Goal: Communication & Community: Answer question/provide support

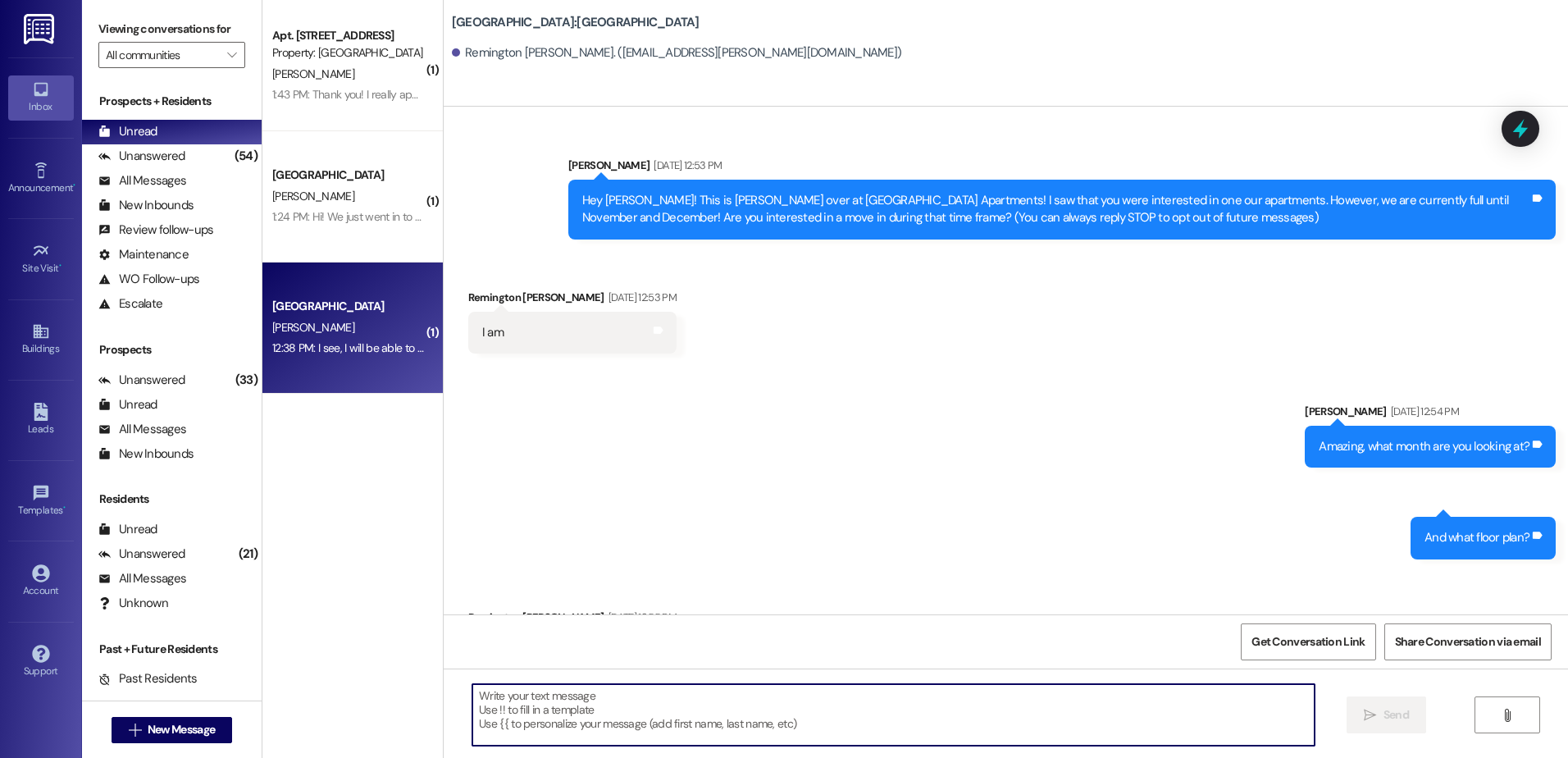
scroll to position [1334, 0]
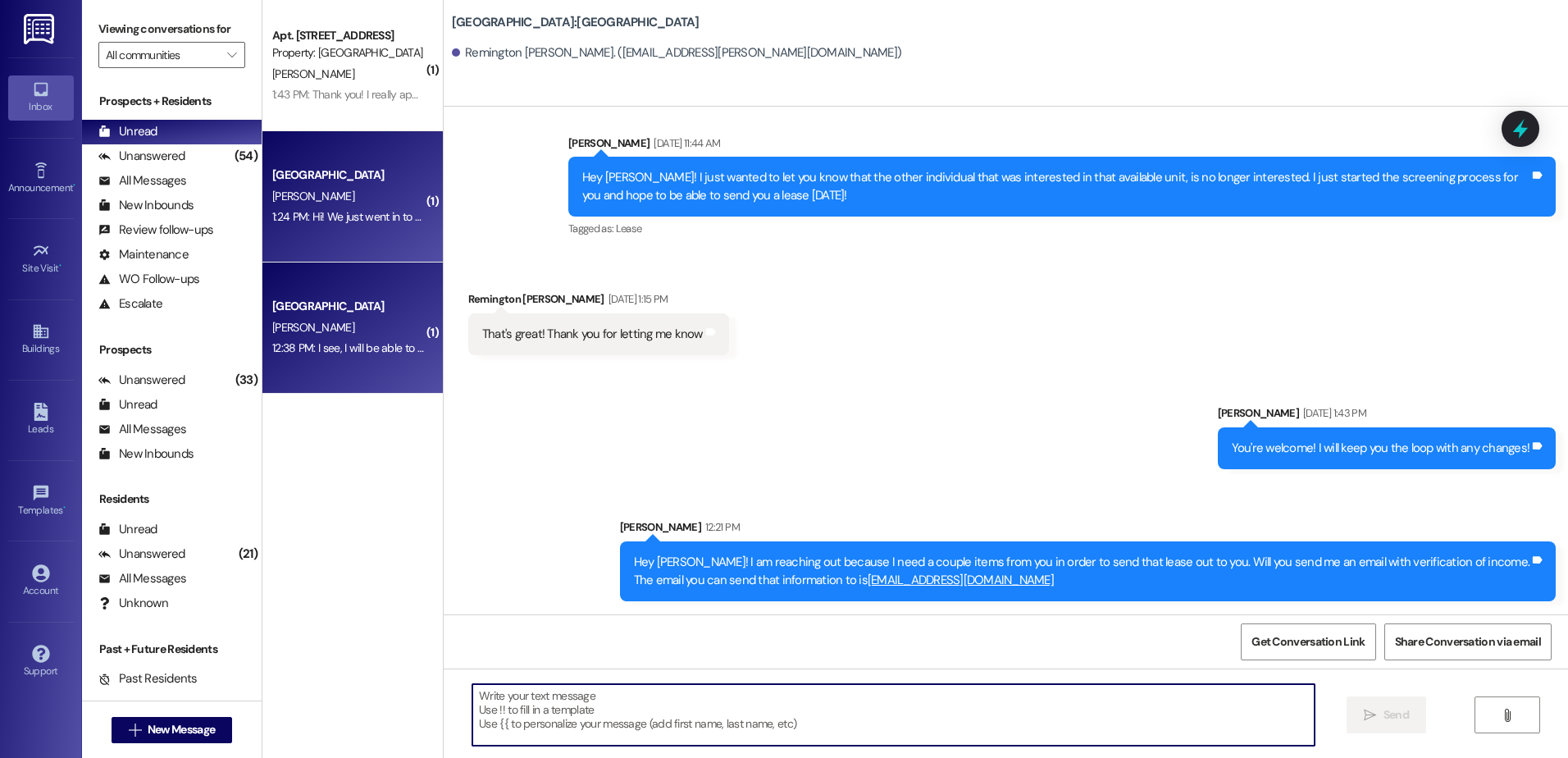
click at [329, 239] on div "[GEOGRAPHIC_DATA] [PERSON_NAME] 1:24 PM: Hi! We just went in to pay our rent be…" at bounding box center [352, 197] width 181 height 131
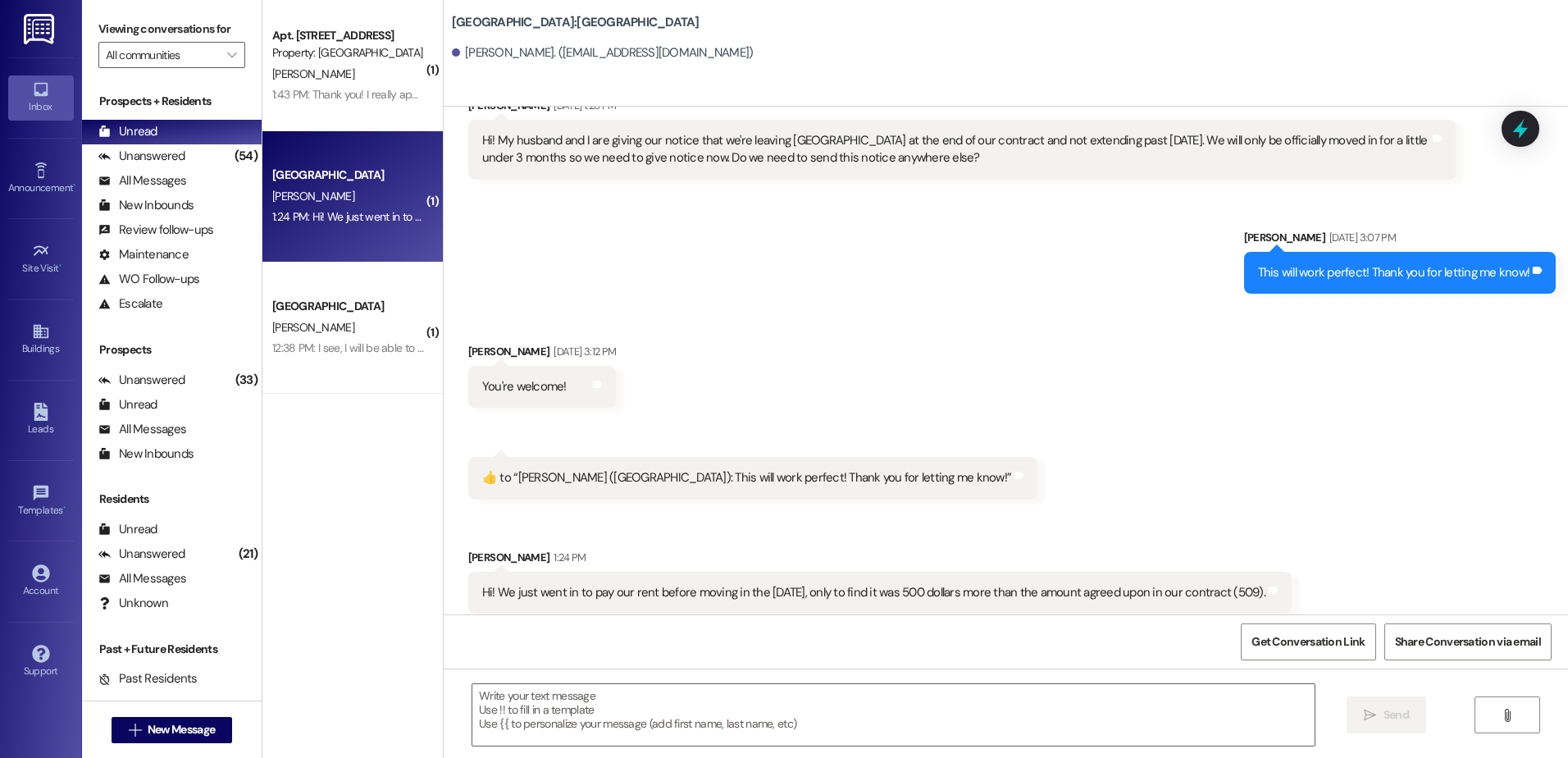
scroll to position [2547, 0]
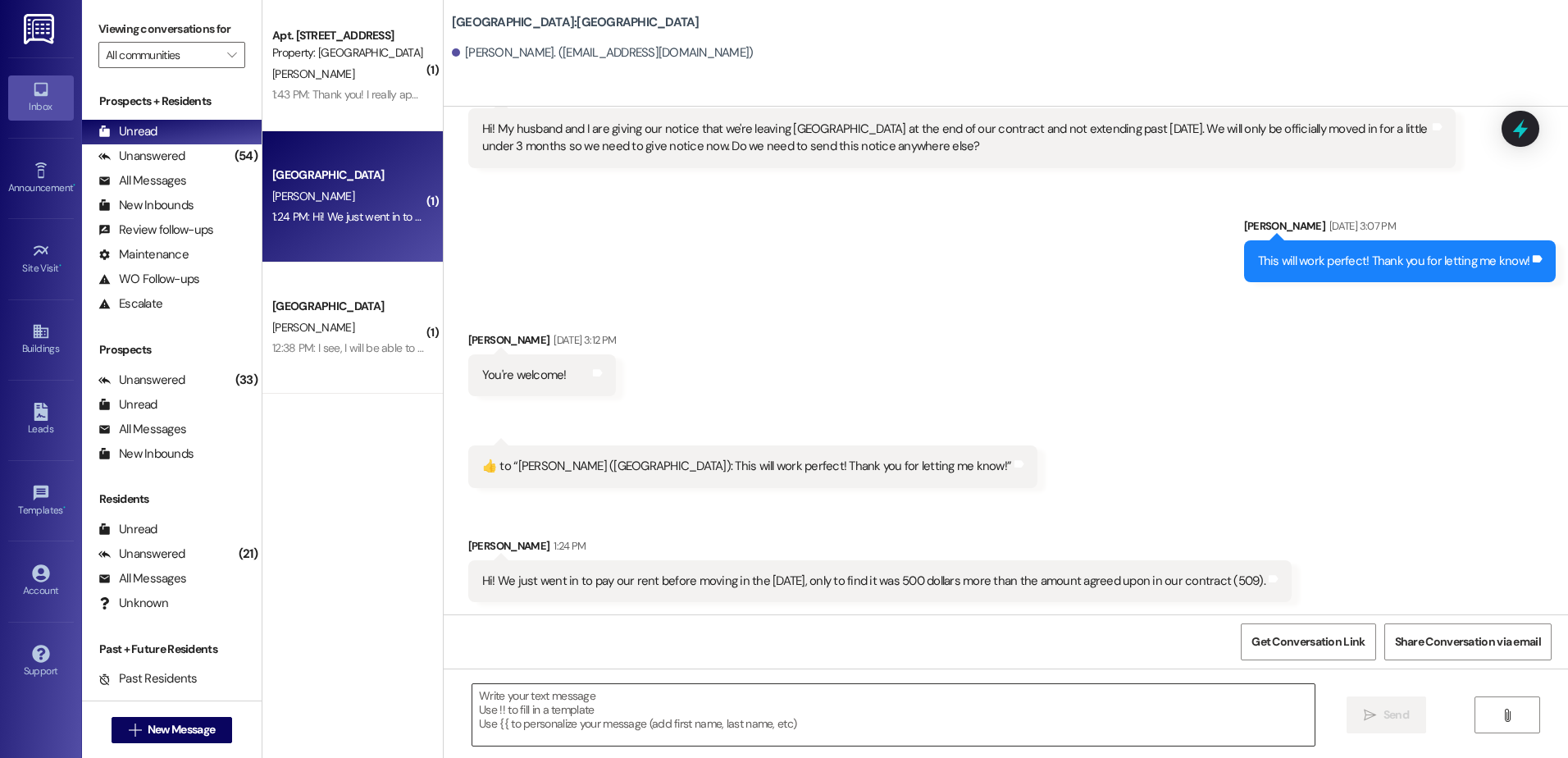
click at [583, 725] on textarea at bounding box center [893, 715] width 842 height 61
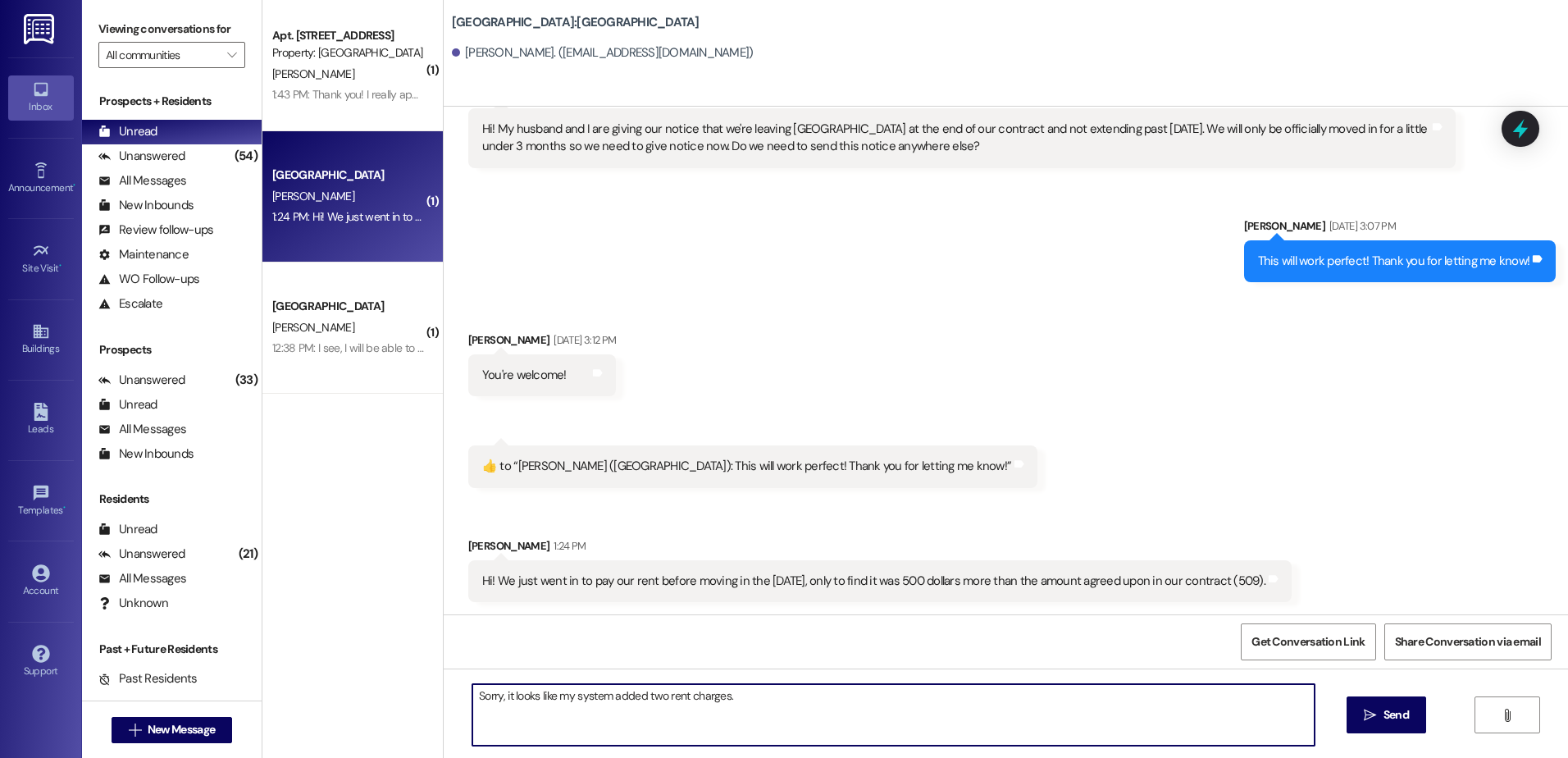
click at [758, 687] on textarea "Sorry, it looks like my system added two rent charges." at bounding box center [893, 715] width 842 height 61
click at [721, 724] on textarea "Sorry, it looks like my system added two rent charges." at bounding box center [893, 715] width 842 height 61
type textarea "Sorry, it looks like my system added two rent charges. I went ahead and fixed t…"
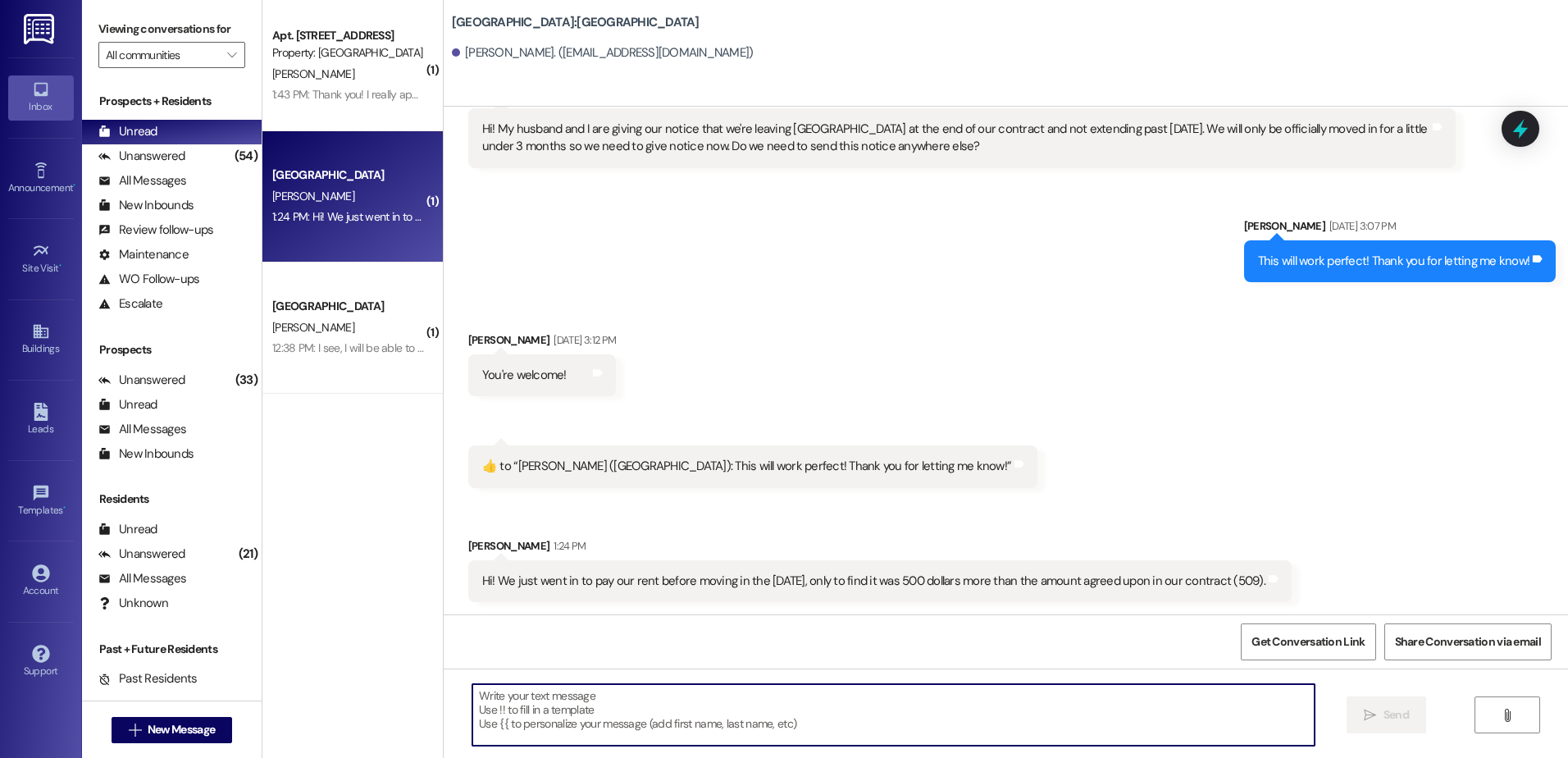
scroll to position [2664, 0]
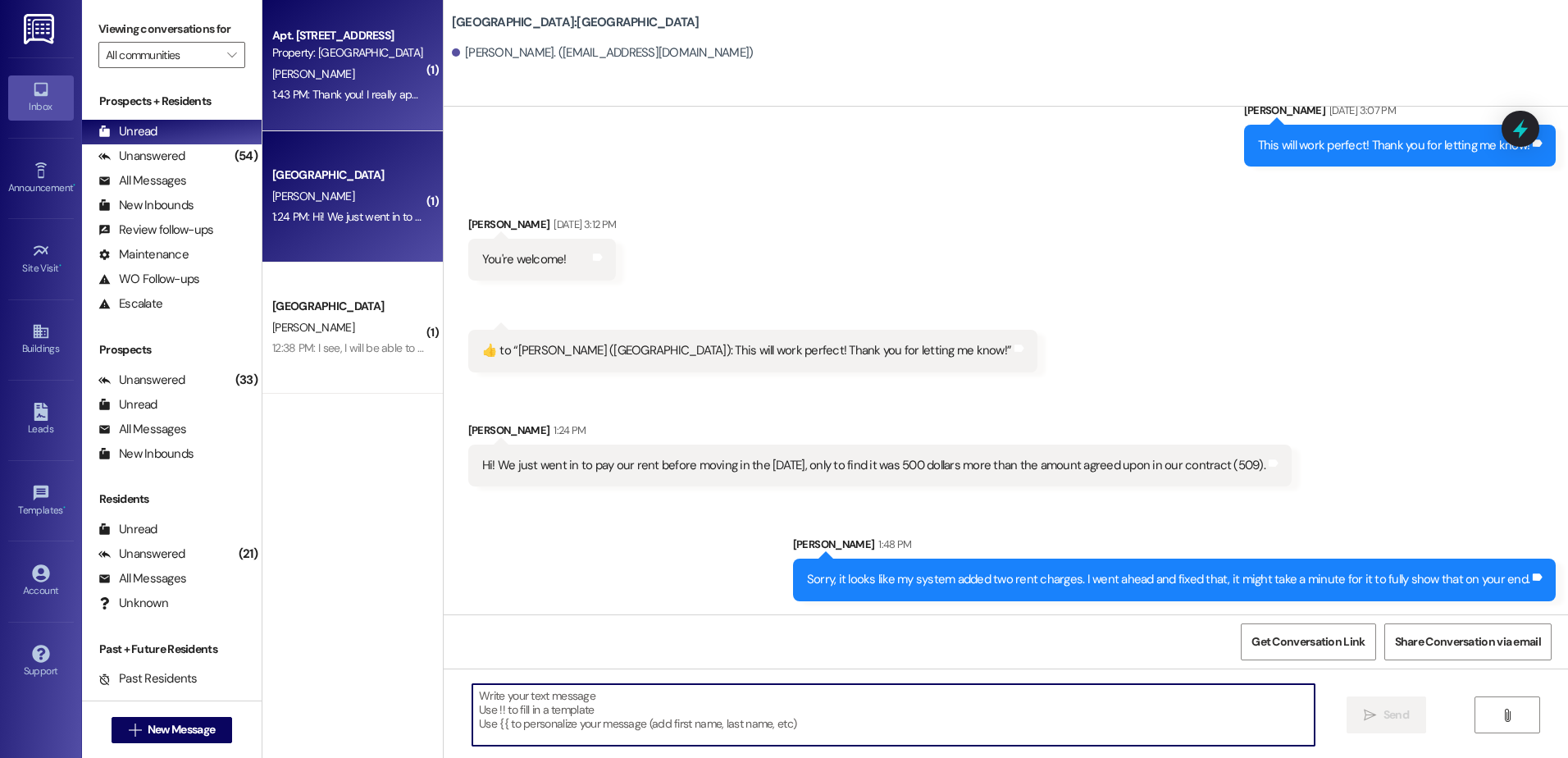
click at [335, 85] on div "1:43 PM: Thank you! I really appreciate it 😊 1:43 PM: Thank you! I really appre…" at bounding box center [348, 94] width 155 height 20
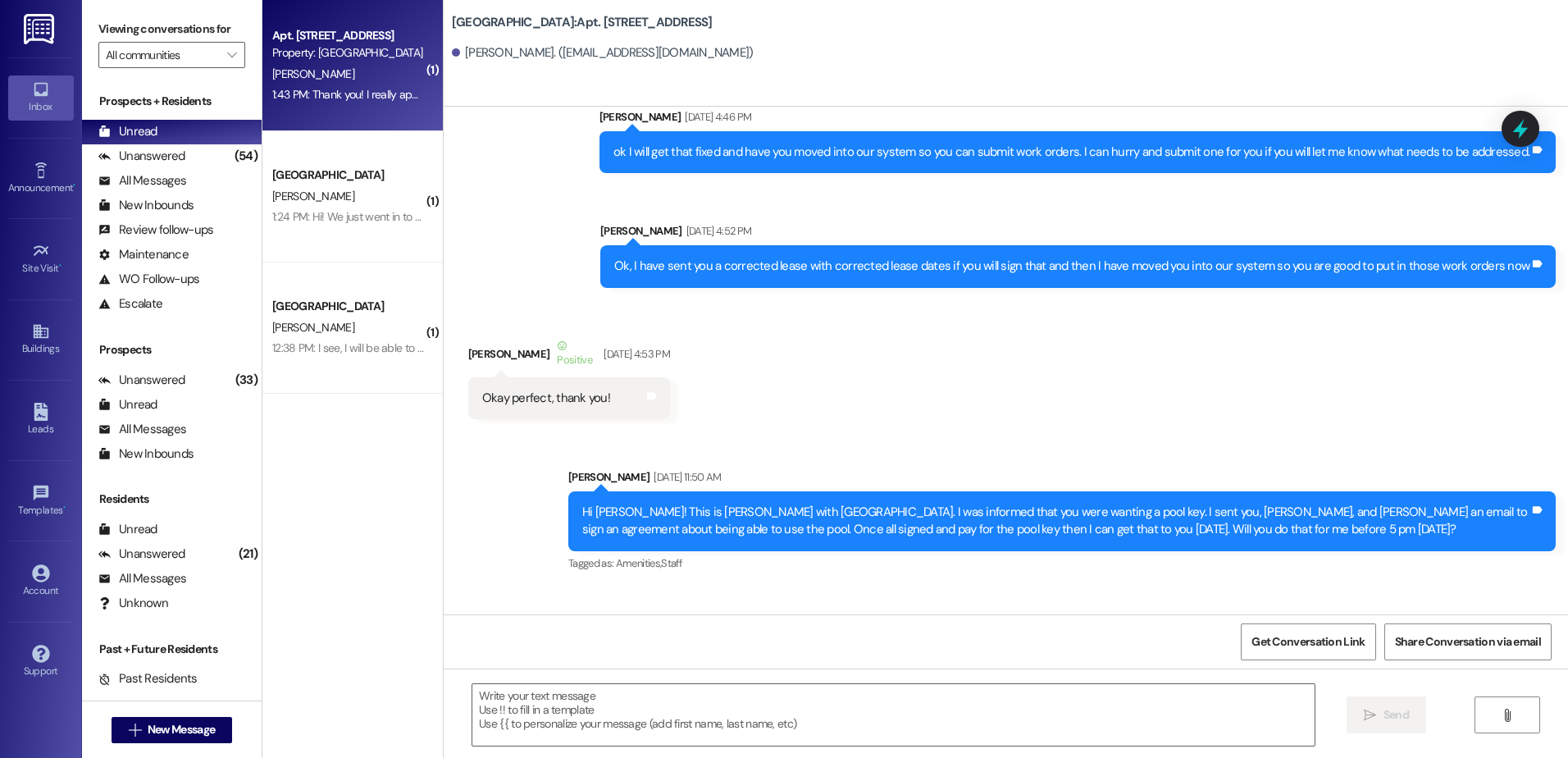
scroll to position [25960, 0]
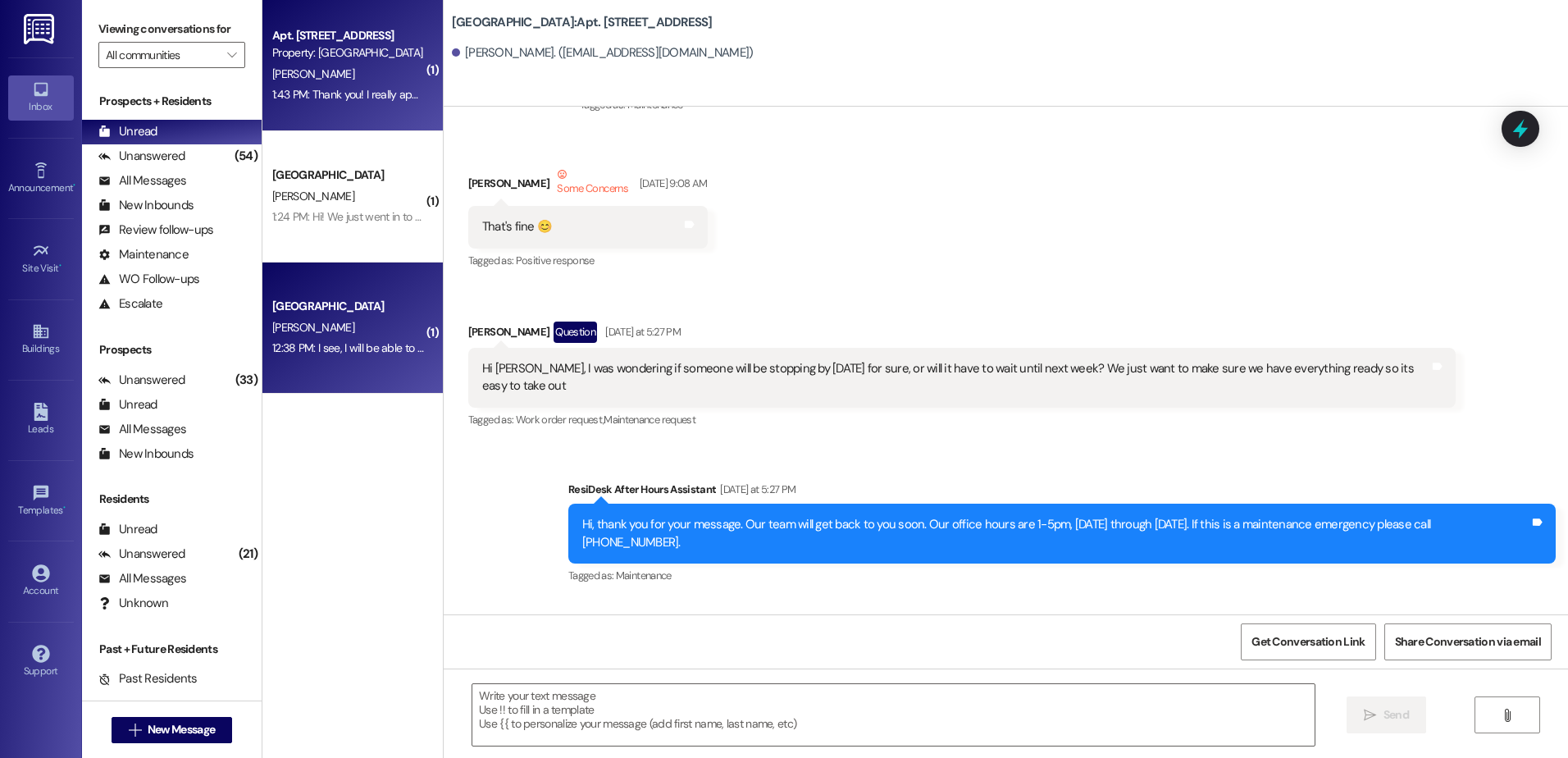
click at [371, 342] on div "12:38 PM: I see, I will be able to send that by the end of the week. Would that…" at bounding box center [486, 348] width 427 height 15
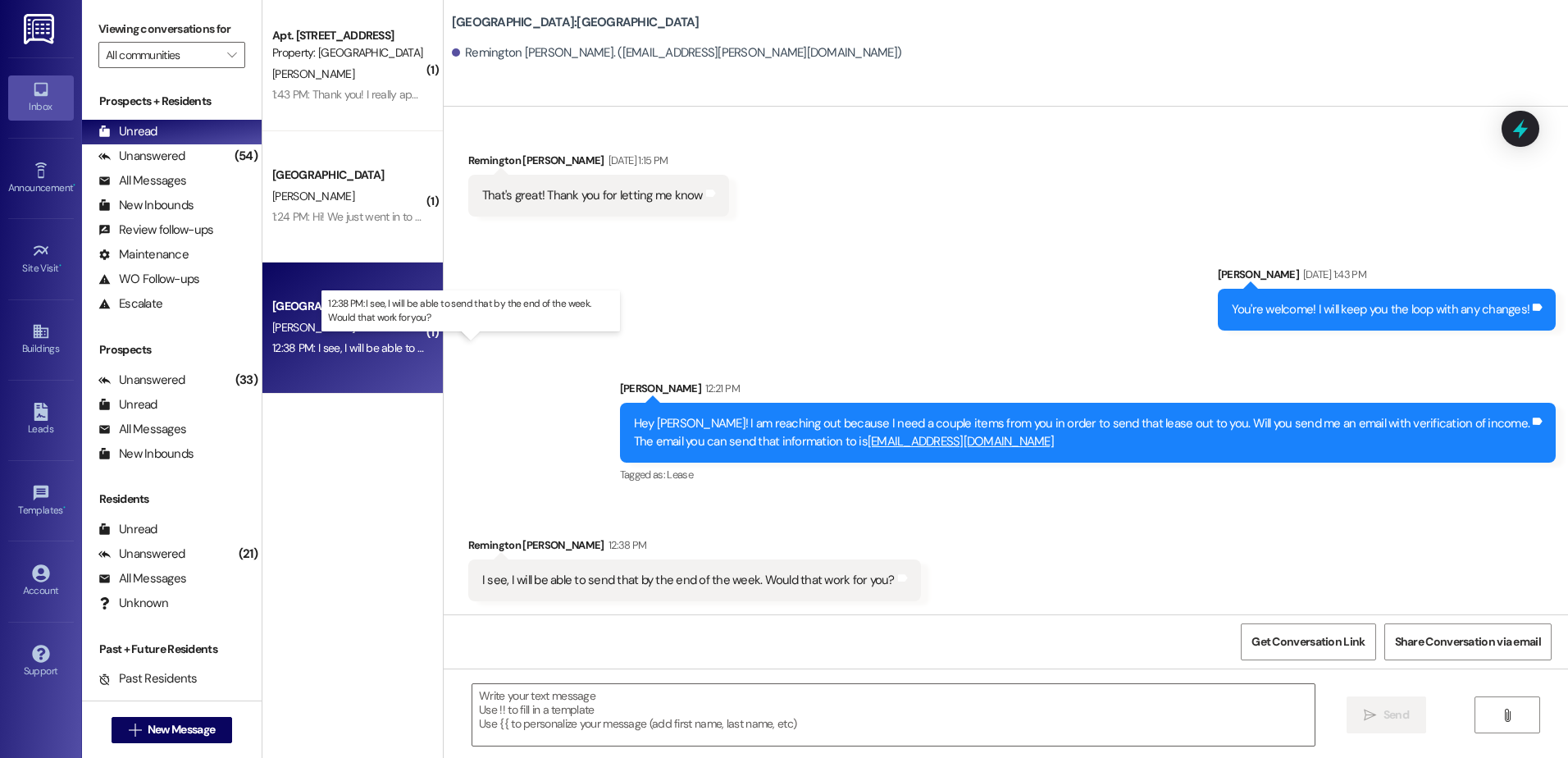
scroll to position [1472, 0]
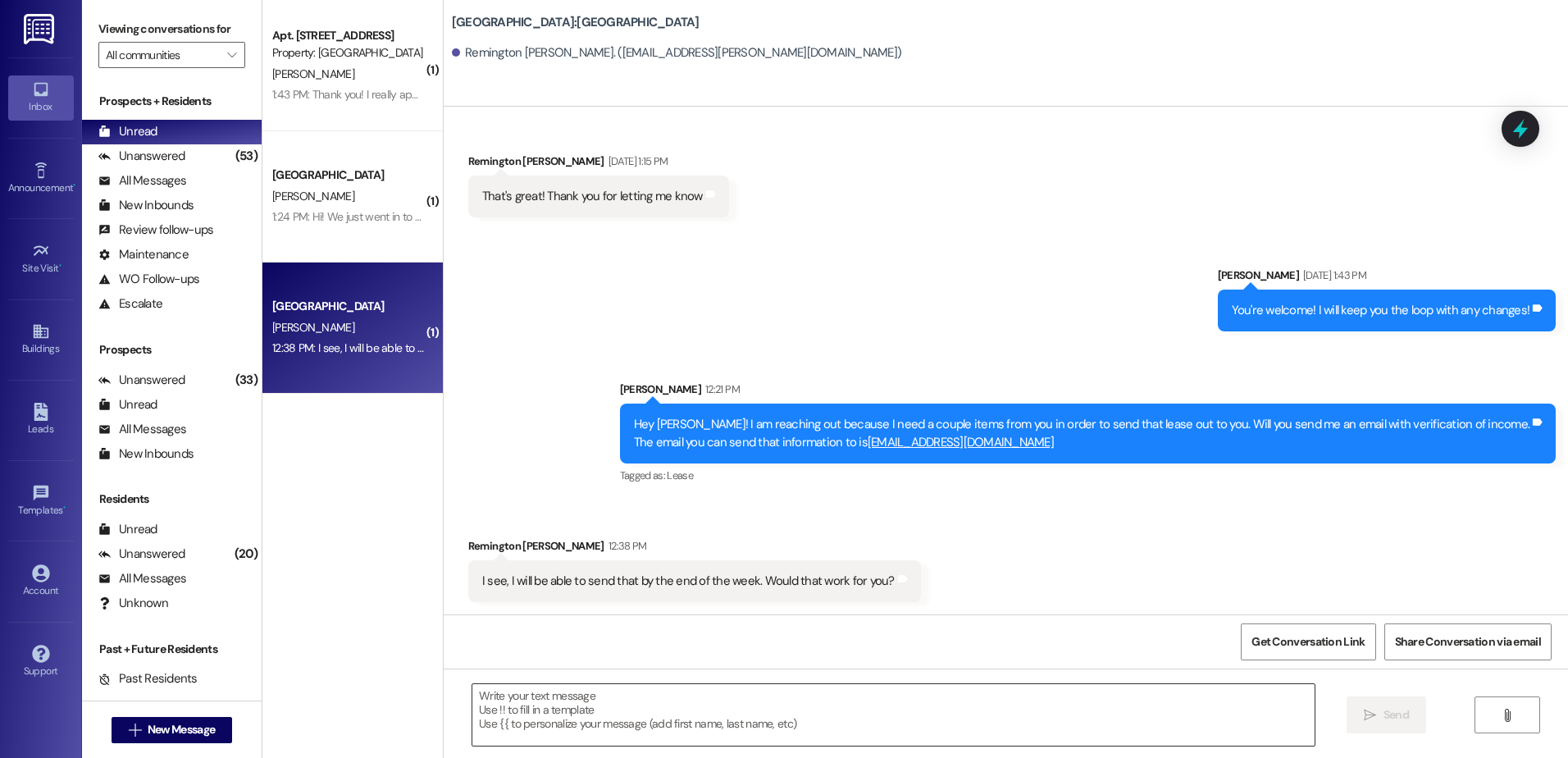
click at [653, 695] on textarea at bounding box center [893, 715] width 842 height 61
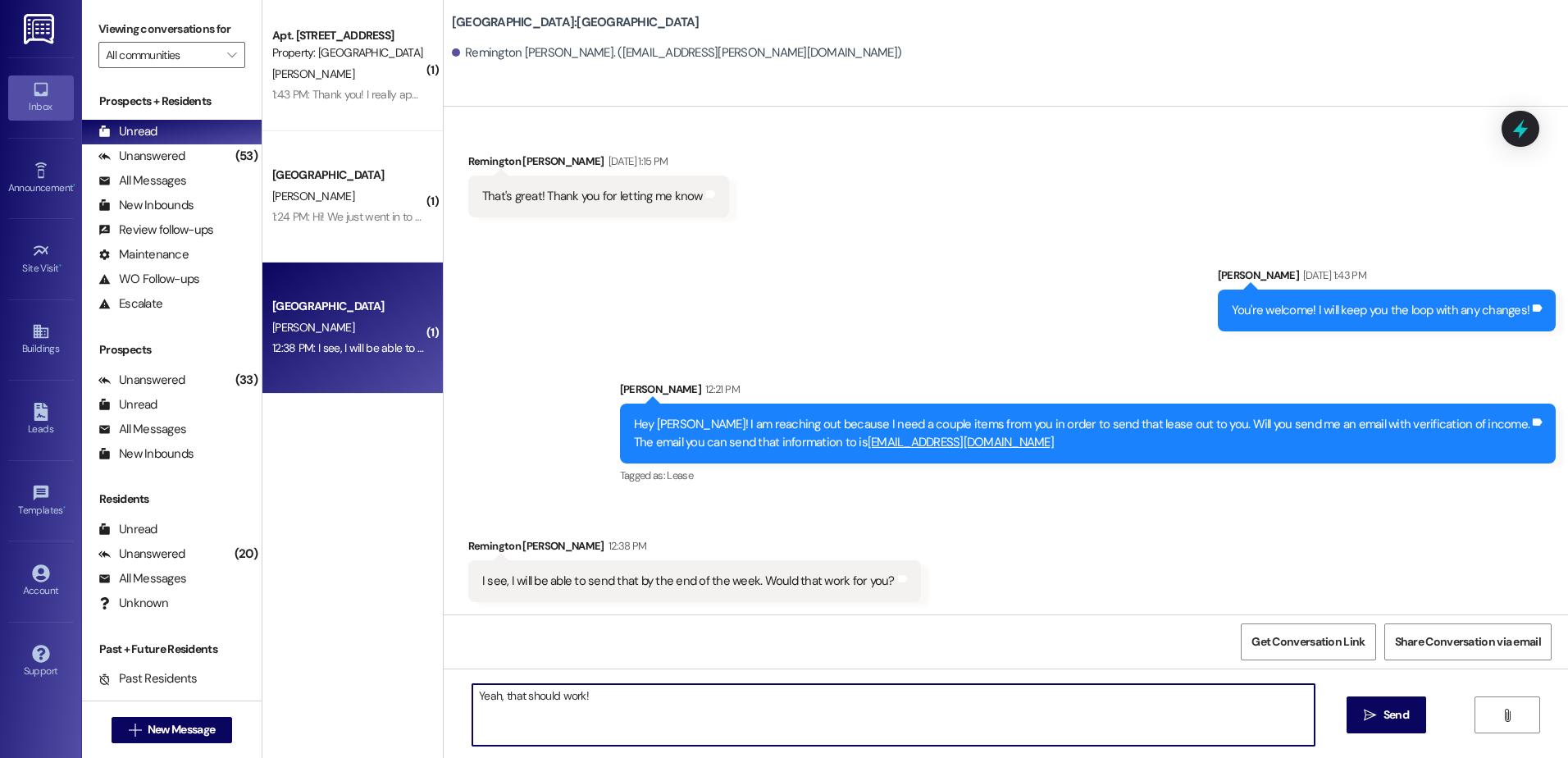
type textarea "Yeah, that should work!"
